Goal: Information Seeking & Learning: Find specific page/section

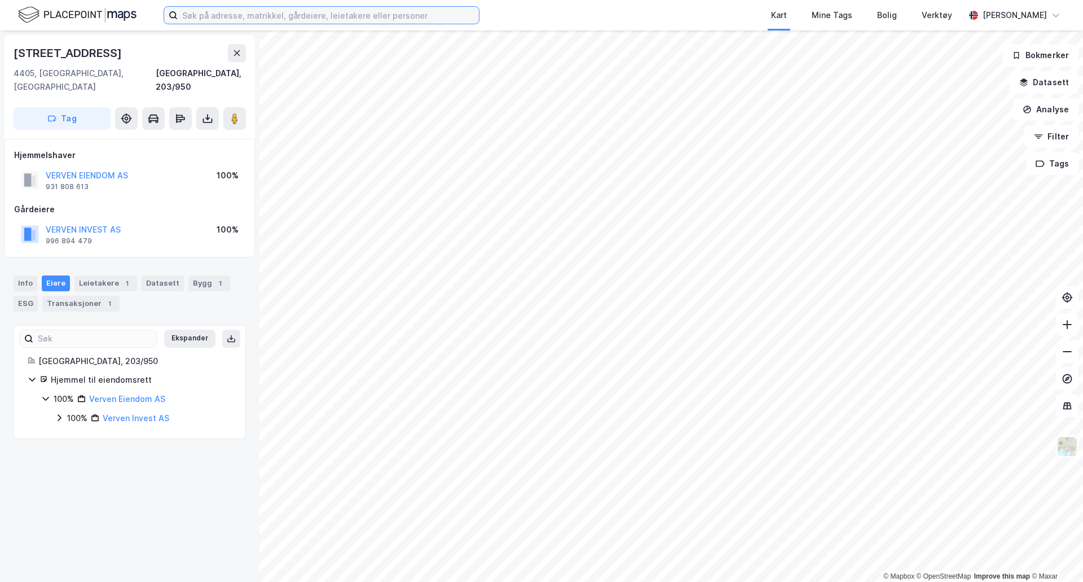
click at [351, 14] on input at bounding box center [328, 15] width 301 height 17
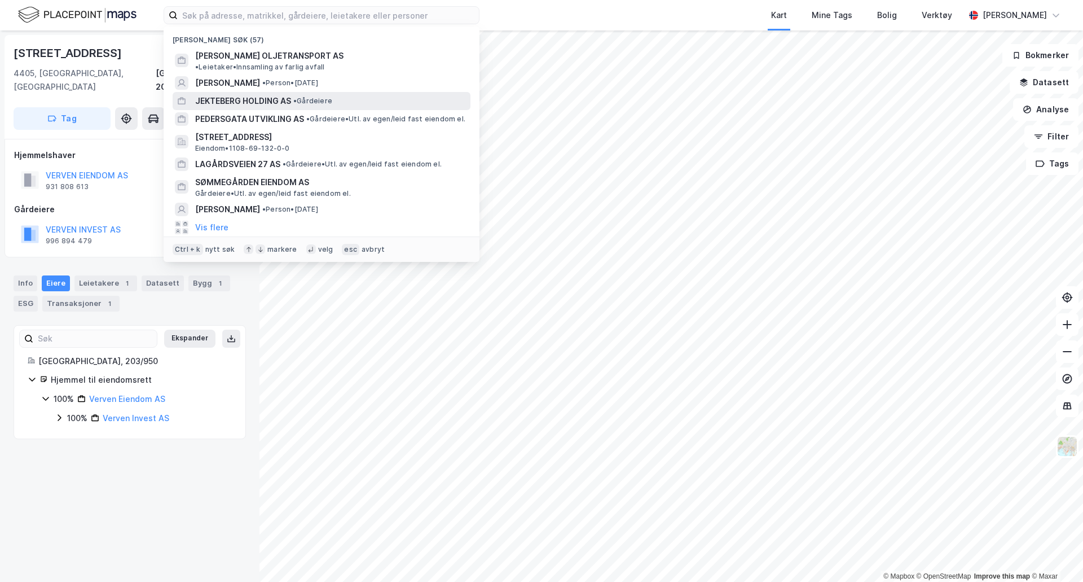
click at [222, 94] on span "JEKTEBERG HOLDING AS" at bounding box center [243, 101] width 96 height 14
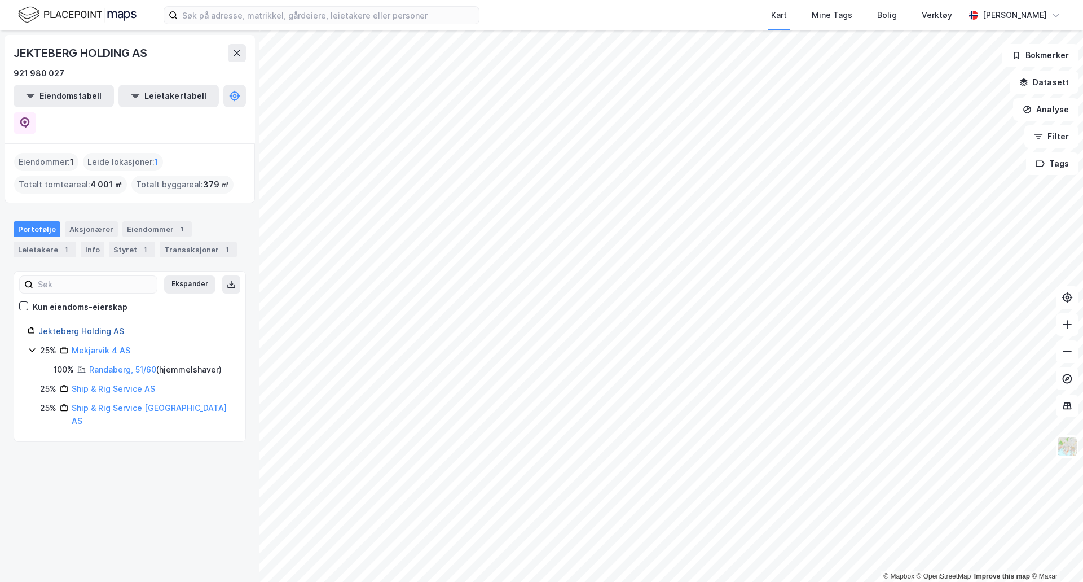
click at [78, 326] on link "Jekteberg Holding AS" at bounding box center [81, 331] width 86 height 10
click at [69, 221] on div "Aksjonærer" at bounding box center [91, 229] width 53 height 16
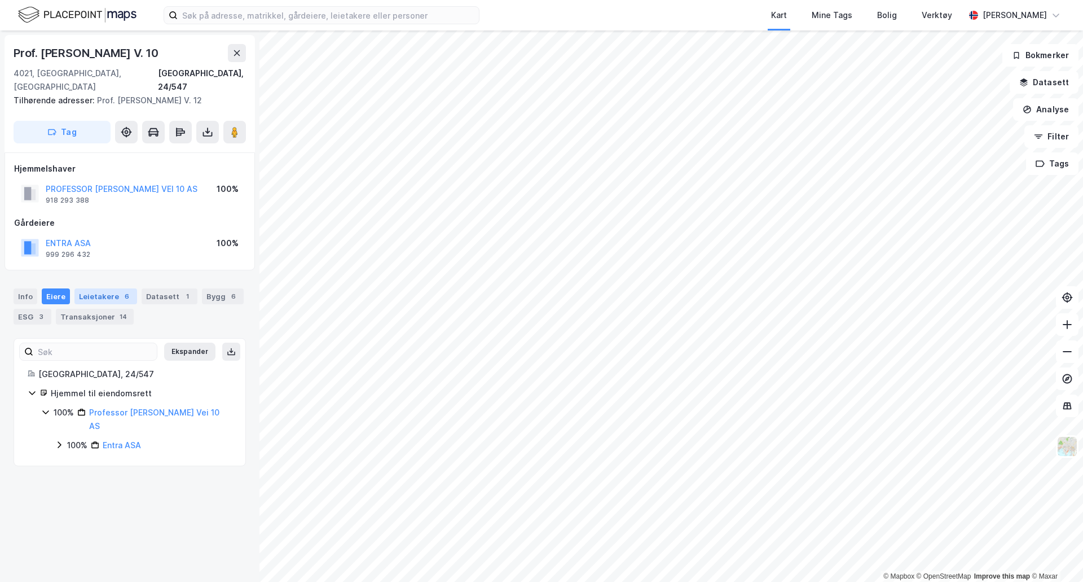
click at [89, 288] on div "Leietakere 6" at bounding box center [105, 296] width 63 height 16
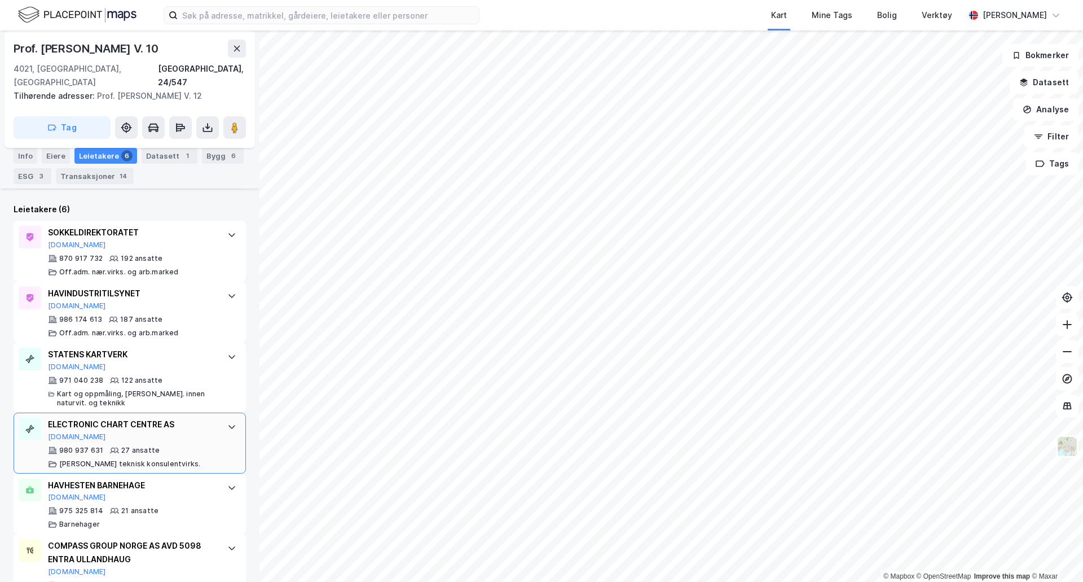
scroll to position [349, 0]
